Goal: Task Accomplishment & Management: Manage account settings

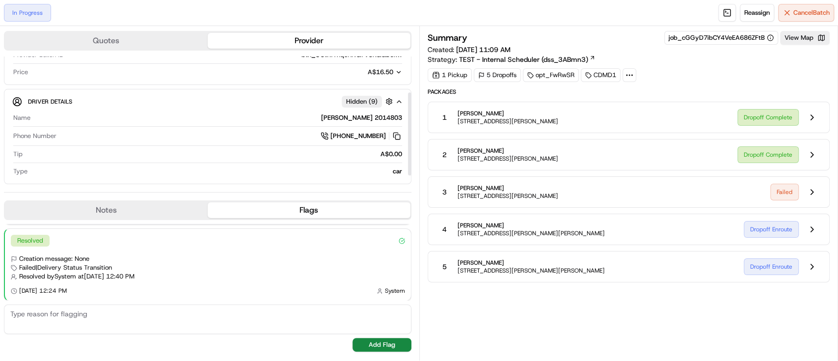
scroll to position [69, 0]
click at [462, 79] on div "1 Pickup" at bounding box center [450, 75] width 44 height 14
click at [818, 265] on button at bounding box center [812, 266] width 19 height 19
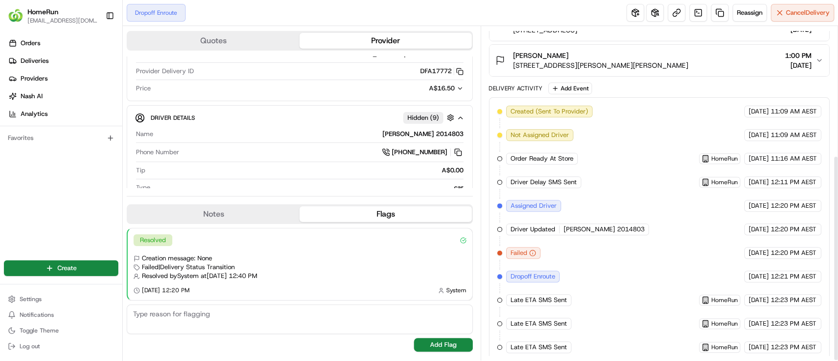
scroll to position [208, 0]
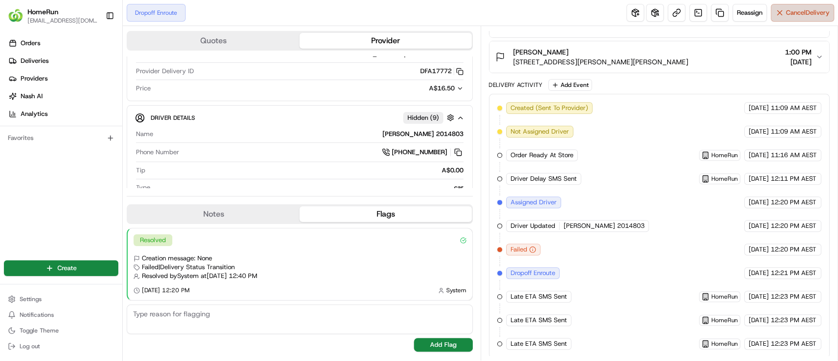
click at [794, 14] on span "Cancel Delivery" at bounding box center [808, 12] width 44 height 9
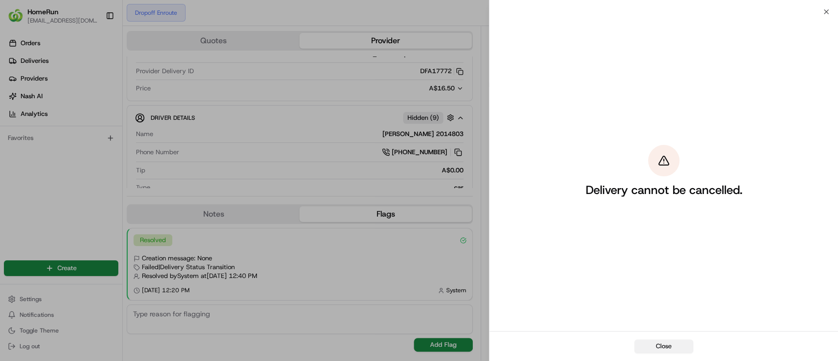
click at [646, 343] on button "Close" at bounding box center [664, 346] width 59 height 14
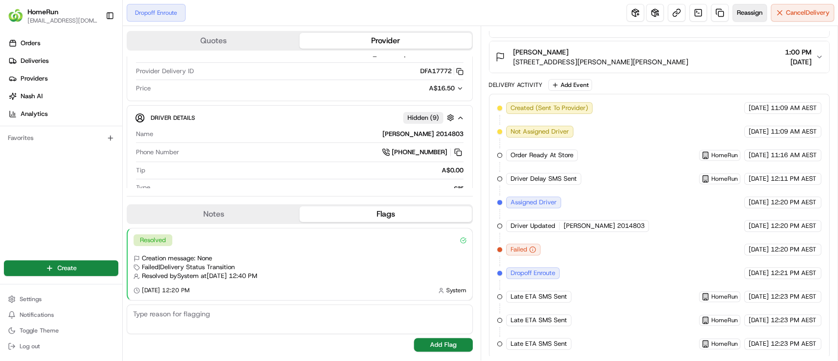
click at [749, 13] on span "Reassign" at bounding box center [750, 12] width 26 height 9
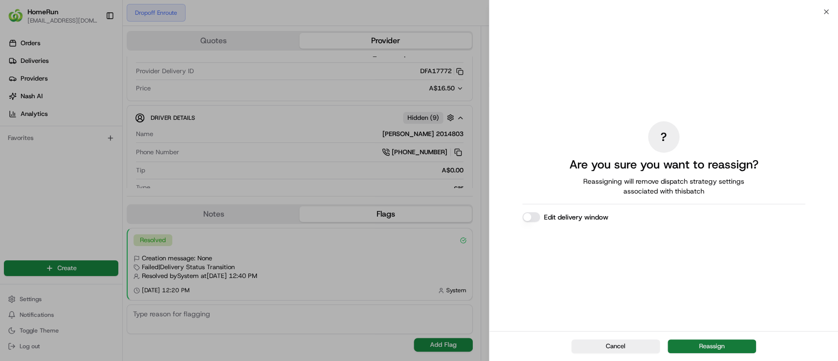
click at [714, 343] on button "Reassign" at bounding box center [712, 346] width 88 height 14
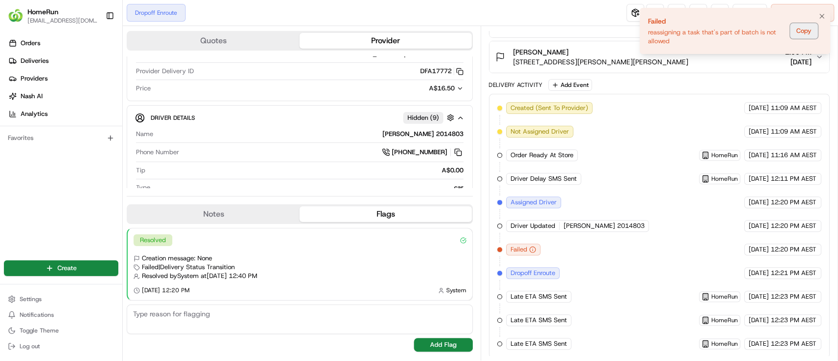
click at [802, 32] on button "Copy" at bounding box center [804, 31] width 28 height 16
click at [677, 37] on div "reassigning a task that's part of batch is not allowed" at bounding box center [717, 37] width 138 height 18
click at [623, 41] on button "[PERSON_NAME] [STREET_ADDRESS][PERSON_NAME][PERSON_NAME] 1:00 PM [DATE]" at bounding box center [660, 56] width 340 height 31
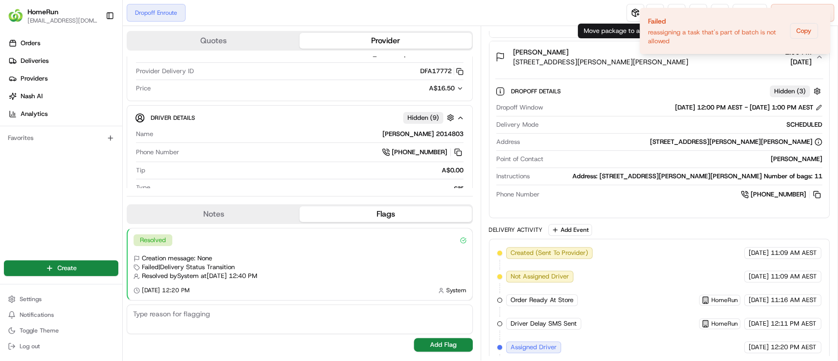
click at [638, 53] on ol "Failed reassigning a task that's part of batch is not allowed Copy" at bounding box center [735, 31] width 206 height 62
click at [823, 16] on icon "Notifications (F8)" at bounding box center [822, 16] width 8 height 8
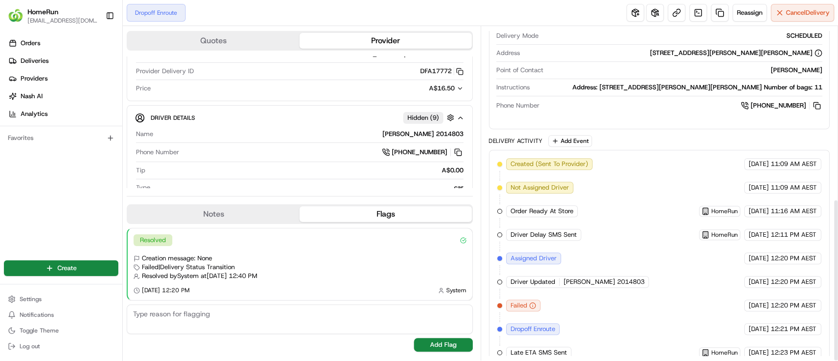
scroll to position [353, 0]
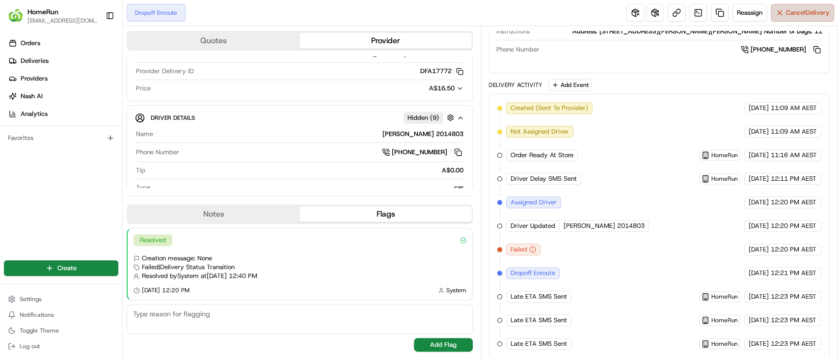
click at [804, 11] on span "Cancel Delivery" at bounding box center [808, 12] width 44 height 9
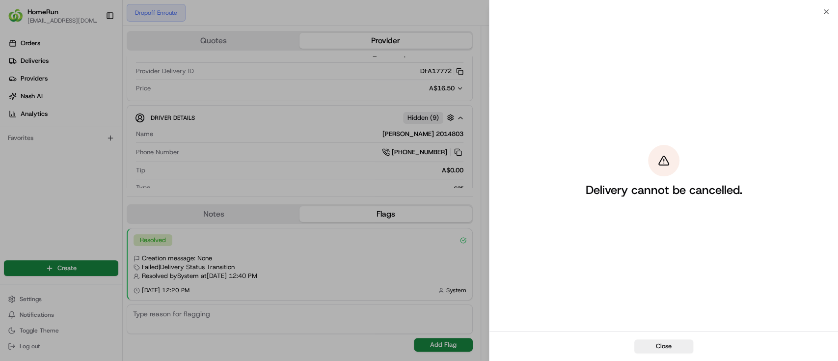
click at [648, 343] on button "Close" at bounding box center [664, 346] width 59 height 14
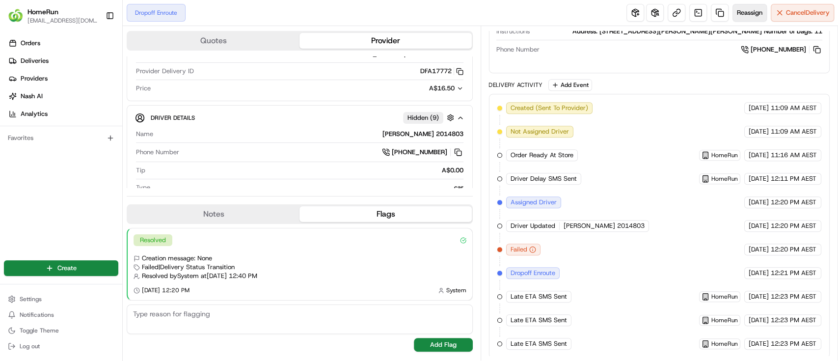
click at [737, 19] on button "Reassign" at bounding box center [750, 13] width 34 height 18
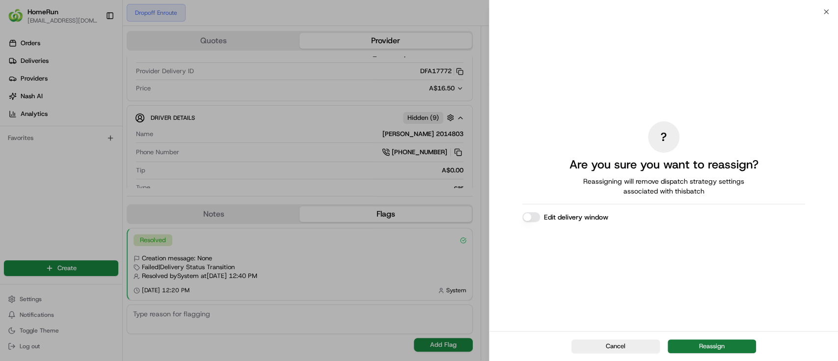
click at [691, 348] on button "Reassign" at bounding box center [712, 346] width 88 height 14
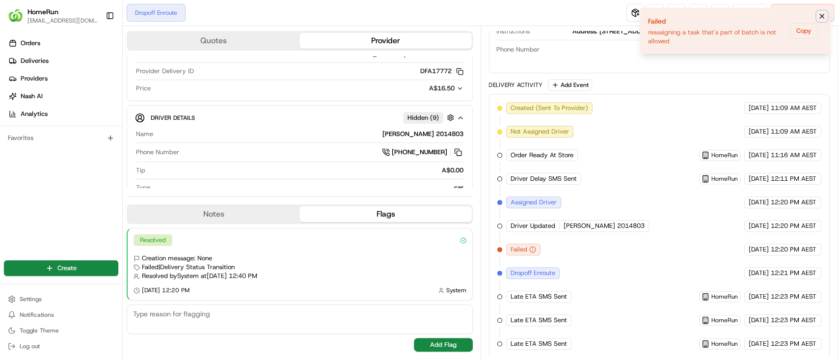
click at [828, 18] on button "Notifications (F8)" at bounding box center [822, 16] width 12 height 12
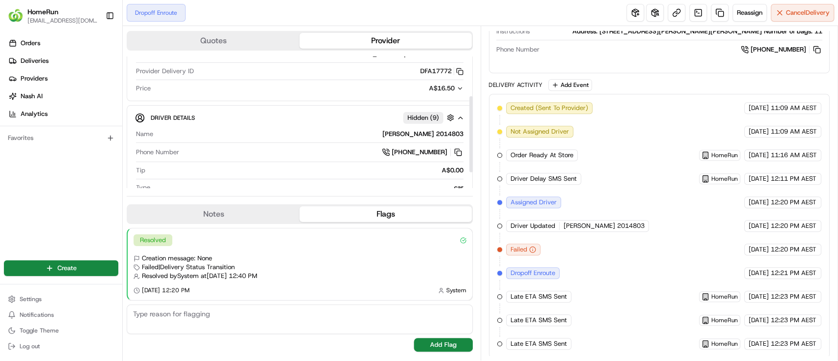
click at [376, 33] on button "Provider" at bounding box center [386, 41] width 172 height 16
click at [367, 37] on button "Provider" at bounding box center [386, 41] width 172 height 16
click at [372, 39] on button "Provider" at bounding box center [386, 41] width 172 height 16
click at [369, 38] on button "Provider" at bounding box center [386, 41] width 172 height 16
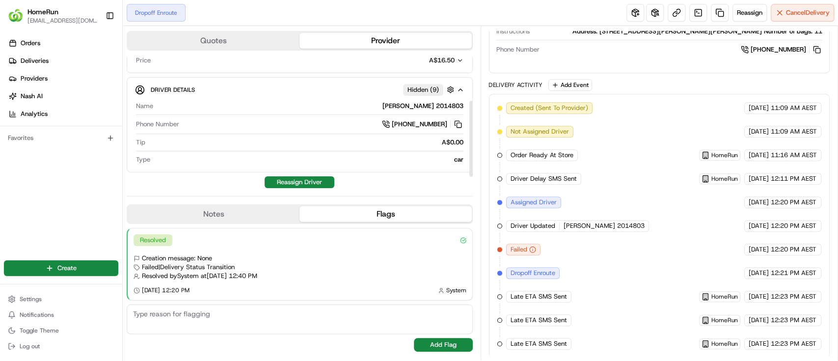
scroll to position [98, 0]
click at [373, 210] on button "Flags" at bounding box center [386, 214] width 172 height 16
click at [307, 175] on button "Reassign Driver" at bounding box center [300, 181] width 70 height 12
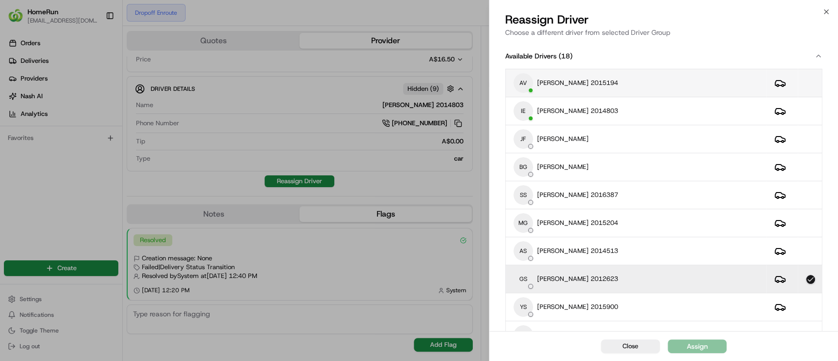
click at [589, 75] on div "AV [PERSON_NAME] 2015194" at bounding box center [636, 83] width 245 height 20
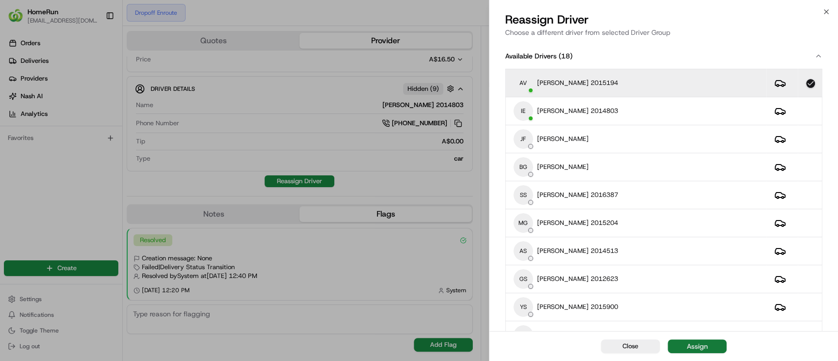
click at [707, 352] on button "Assign" at bounding box center [697, 346] width 59 height 14
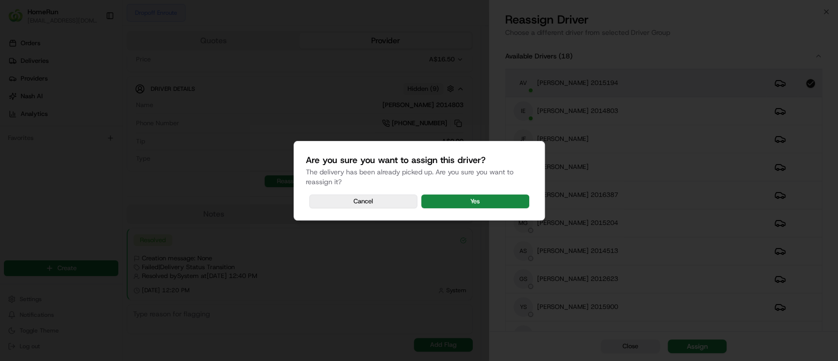
click at [362, 203] on button "Cancel" at bounding box center [363, 201] width 108 height 14
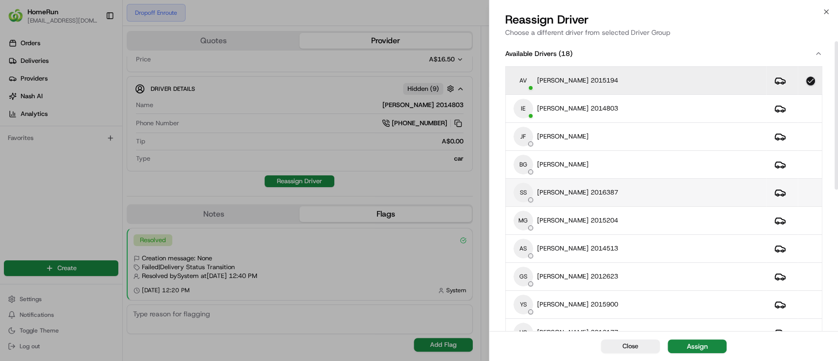
scroll to position [0, 0]
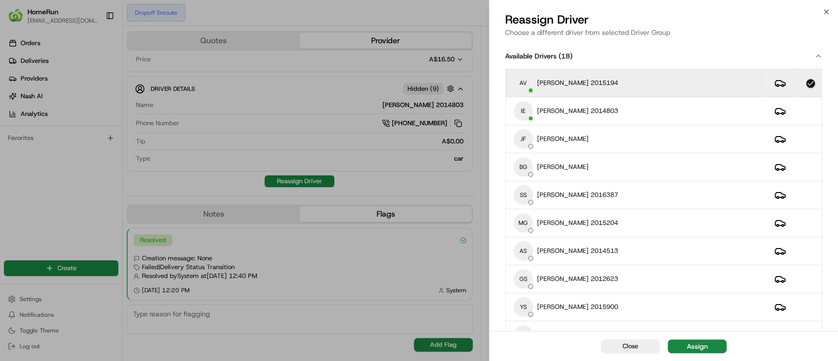
click at [698, 336] on div "Close Assign" at bounding box center [664, 346] width 349 height 30
click at [698, 350] on div "Assign" at bounding box center [697, 346] width 21 height 10
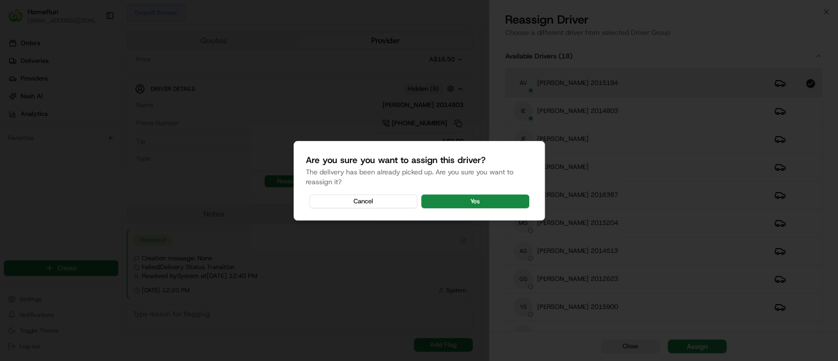
click at [470, 204] on button "Yes" at bounding box center [475, 201] width 108 height 14
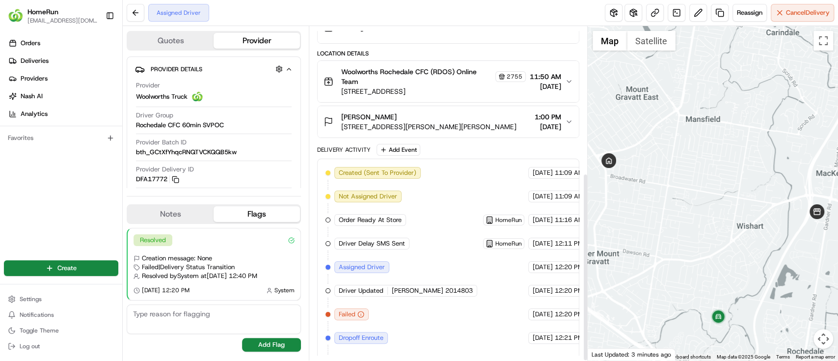
scroll to position [259, 0]
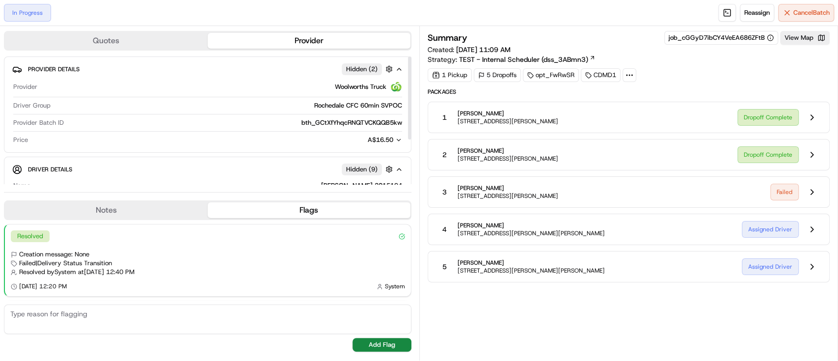
scroll to position [149, 0]
click at [653, 229] on div "4 Sonya Pulj 10 Denton St, Wishart, QLD 4122, AU" at bounding box center [585, 230] width 299 height 18
click at [816, 228] on button at bounding box center [812, 229] width 19 height 19
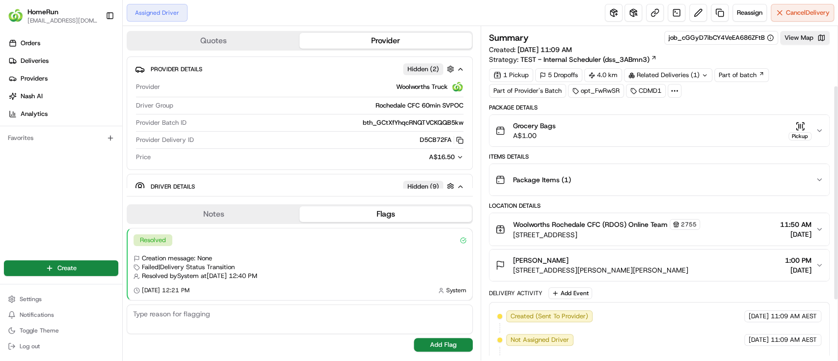
scroll to position [185, 0]
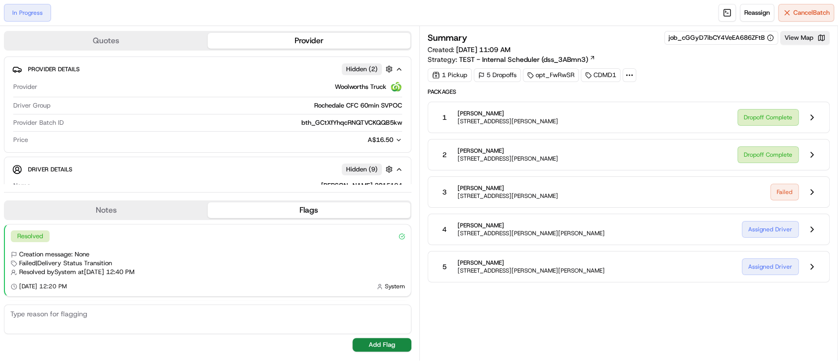
scroll to position [149, 0]
click at [807, 194] on button at bounding box center [812, 192] width 19 height 19
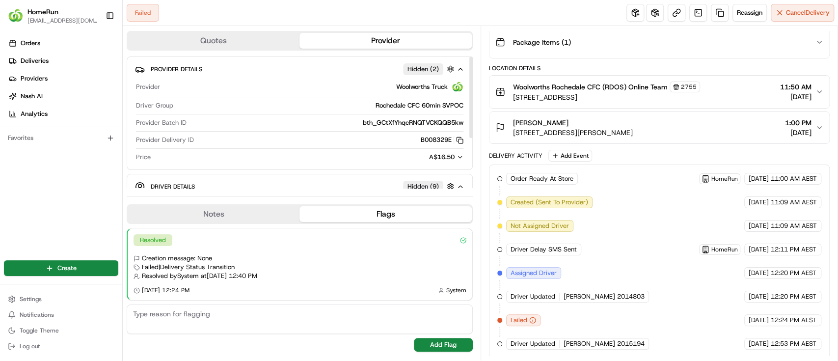
click at [396, 31] on div "Quotes Provider" at bounding box center [300, 41] width 346 height 20
click at [397, 33] on button "Provider" at bounding box center [386, 41] width 172 height 16
click at [399, 37] on button "Provider" at bounding box center [386, 41] width 172 height 16
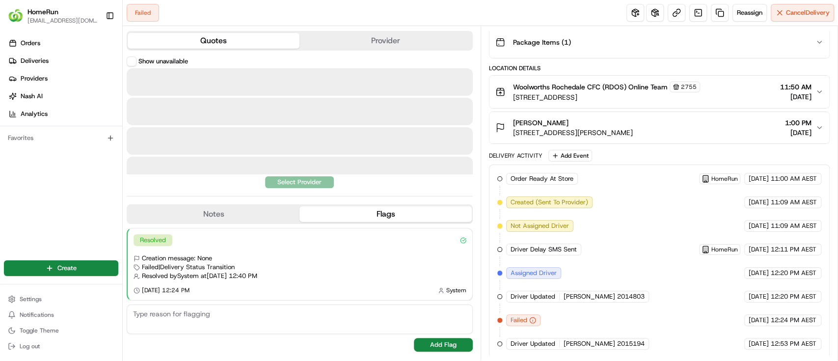
click at [199, 38] on button "Quotes" at bounding box center [214, 41] width 172 height 16
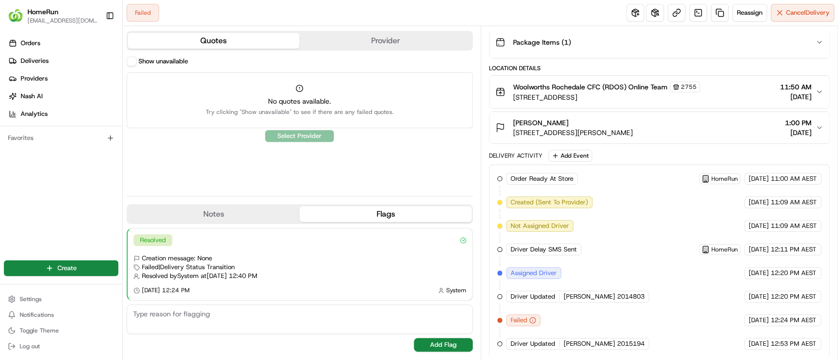
click at [388, 39] on button "Provider" at bounding box center [386, 41] width 172 height 16
